Goal: Find specific page/section: Find specific page/section

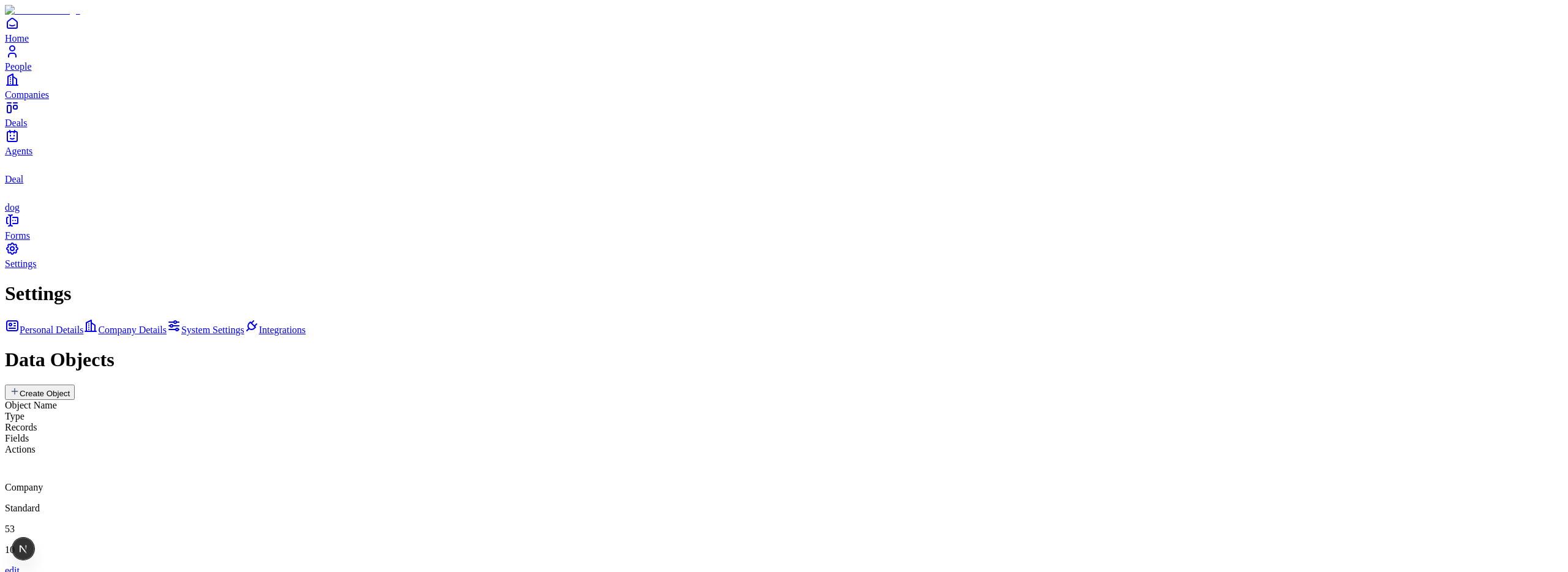
click at [395, 455] on div "Company" at bounding box center [784, 474] width 1559 height 38
